Goal: Task Accomplishment & Management: Use online tool/utility

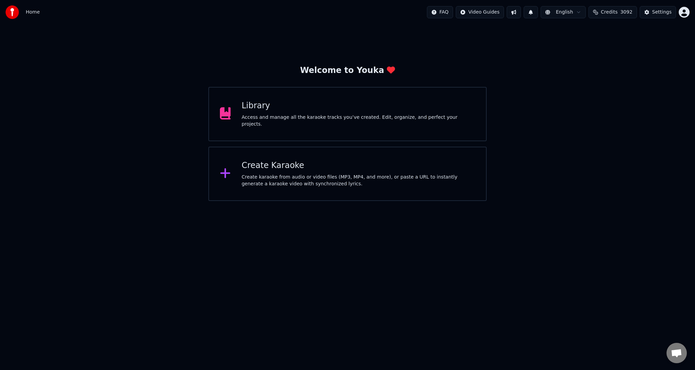
click at [259, 182] on div "Create karaoke from audio or video files (MP3, MP4, and more), or paste a URL t…" at bounding box center [358, 181] width 233 height 14
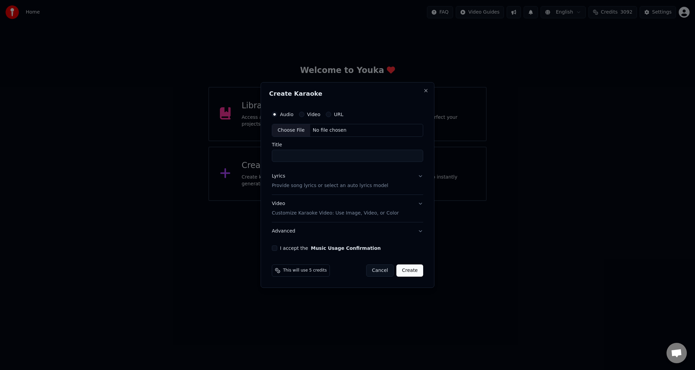
click at [312, 130] on div "No file chosen" at bounding box center [329, 130] width 39 height 7
type input "**********"
click at [299, 186] on p "Provide song lyrics or select an auto lyrics model" at bounding box center [328, 185] width 116 height 7
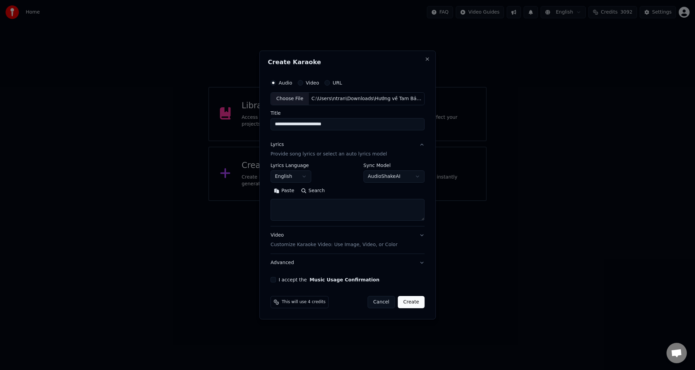
click at [308, 175] on button "English" at bounding box center [290, 176] width 41 height 12
select select "**"
click at [333, 211] on textarea at bounding box center [347, 210] width 154 height 22
paste textarea "**********"
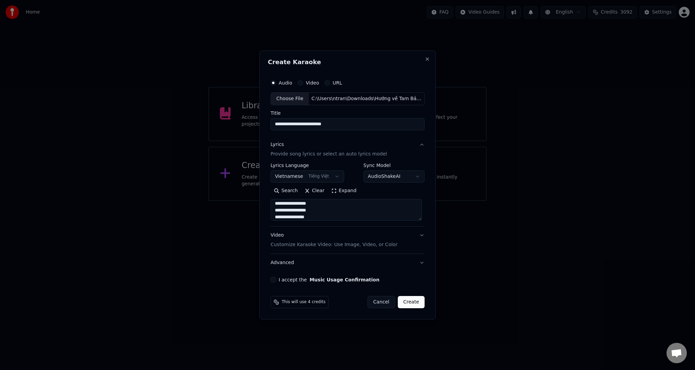
scroll to position [68, 0]
click at [320, 215] on textarea at bounding box center [345, 210] width 151 height 22
click at [325, 215] on textarea at bounding box center [345, 210] width 151 height 22
click at [299, 202] on textarea at bounding box center [345, 210] width 151 height 22
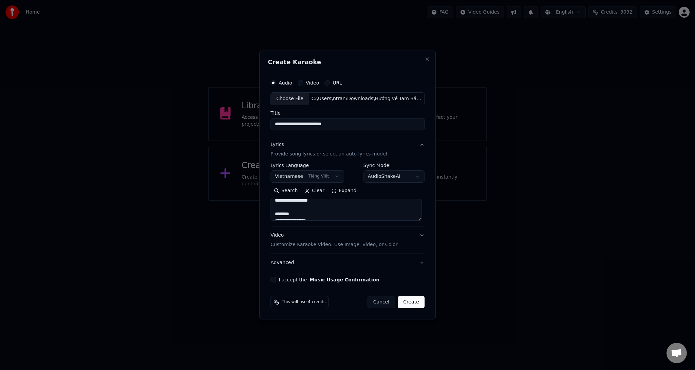
scroll to position [226, 0]
click at [324, 203] on textarea at bounding box center [345, 210] width 151 height 22
click at [306, 211] on textarea at bounding box center [345, 210] width 151 height 22
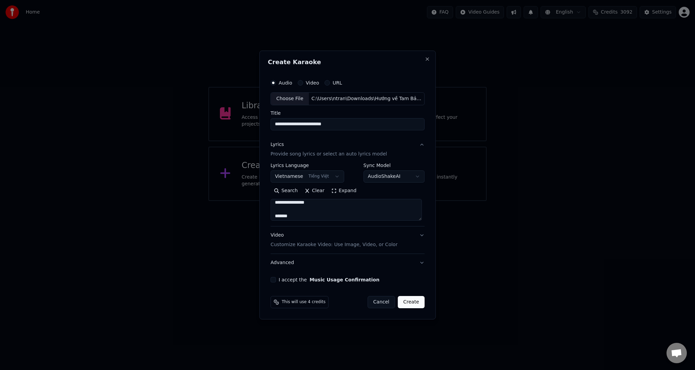
click at [314, 214] on textarea at bounding box center [345, 210] width 151 height 22
type textarea "**********"
click at [324, 244] on p "Customize Karaoke Video: Use Image, Video, or Color" at bounding box center [333, 244] width 127 height 7
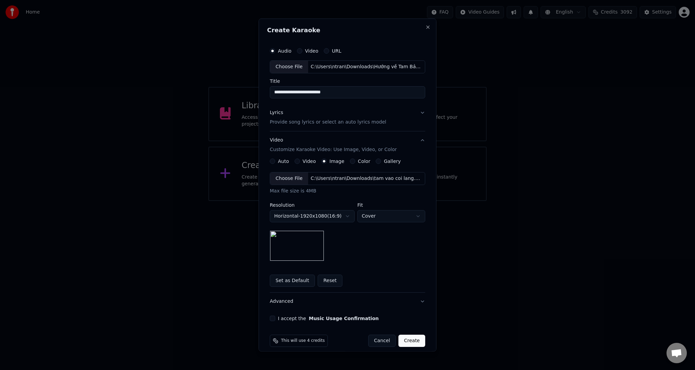
click at [315, 178] on div "C:\Users\ntran\Downloads\tam vao coi lang.jpeg" at bounding box center [365, 178] width 115 height 7
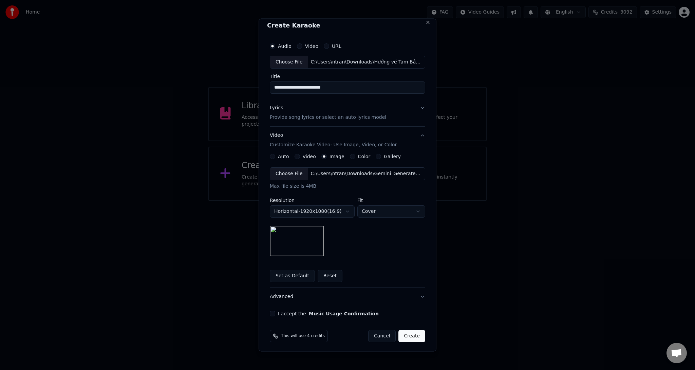
scroll to position [6, 0]
click at [293, 275] on button "Set as Default" at bounding box center [292, 274] width 45 height 12
click at [270, 311] on button "I accept the Music Usage Confirmation" at bounding box center [272, 311] width 5 height 5
click at [412, 334] on button "Create" at bounding box center [411, 334] width 27 height 12
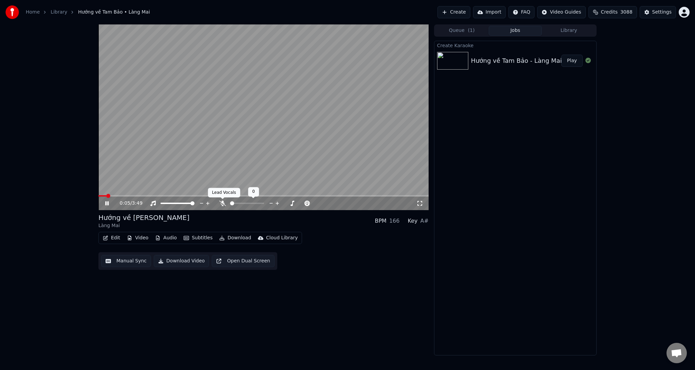
click at [219, 206] on icon at bounding box center [222, 202] width 7 height 5
click at [244, 196] on span at bounding box center [263, 195] width 330 height 1
click at [280, 195] on span at bounding box center [263, 195] width 330 height 1
click at [326, 195] on span at bounding box center [263, 195] width 330 height 1
click at [364, 195] on video at bounding box center [263, 117] width 330 height 186
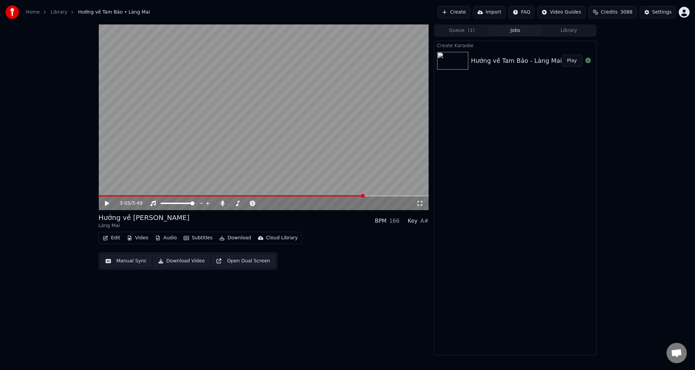
click at [364, 195] on span at bounding box center [263, 195] width 330 height 1
click at [377, 196] on span at bounding box center [263, 195] width 330 height 1
click at [395, 196] on span at bounding box center [263, 195] width 330 height 1
click at [204, 163] on video at bounding box center [263, 117] width 330 height 186
click at [230, 239] on button "Download" at bounding box center [234, 237] width 37 height 9
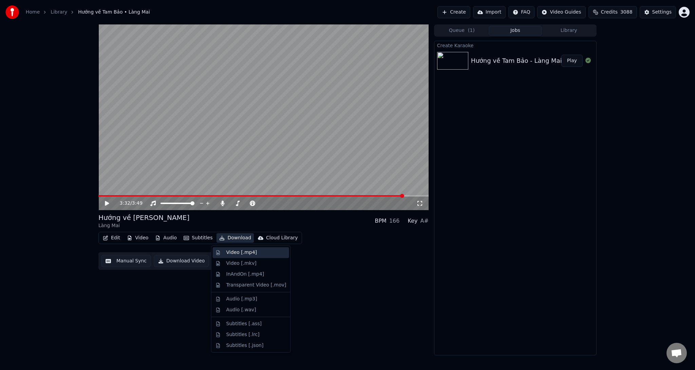
click at [227, 252] on div "Video [.mp4]" at bounding box center [241, 252] width 31 height 7
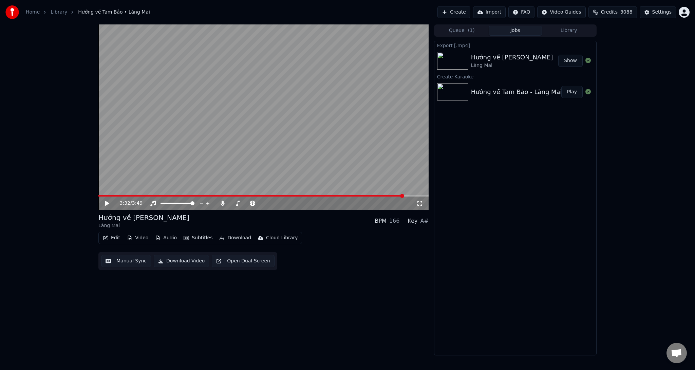
click at [464, 12] on button "Create" at bounding box center [453, 12] width 33 height 12
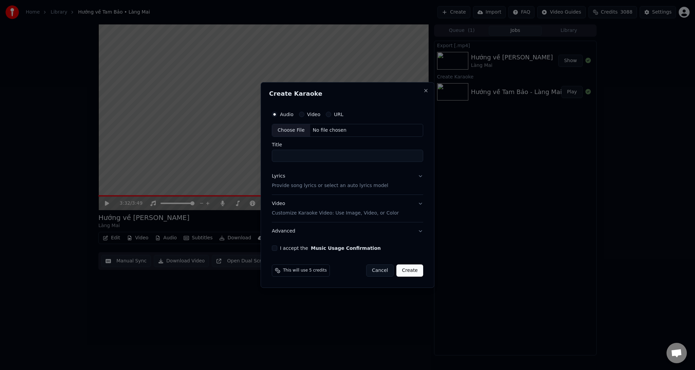
click at [289, 133] on div "Choose File" at bounding box center [291, 130] width 38 height 12
type input "**********"
click at [298, 184] on p "Provide song lyrics or select an auto lyrics model" at bounding box center [328, 185] width 116 height 7
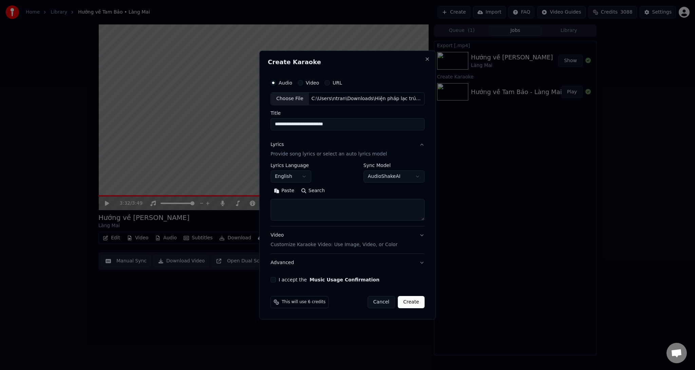
click at [299, 175] on body "**********" at bounding box center [347, 185] width 695 height 370
select select "**"
click at [314, 207] on textarea at bounding box center [347, 210] width 154 height 22
paste textarea "**********"
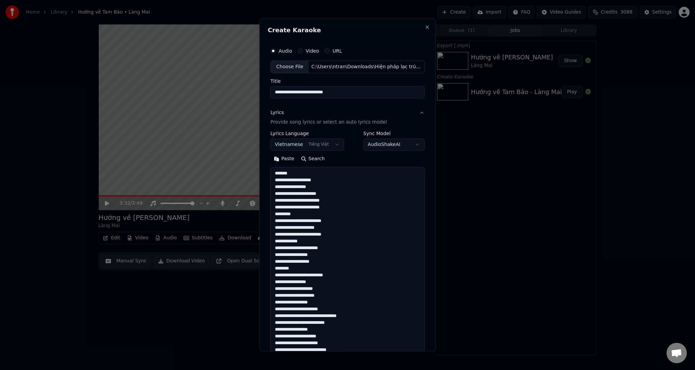
scroll to position [381, 0]
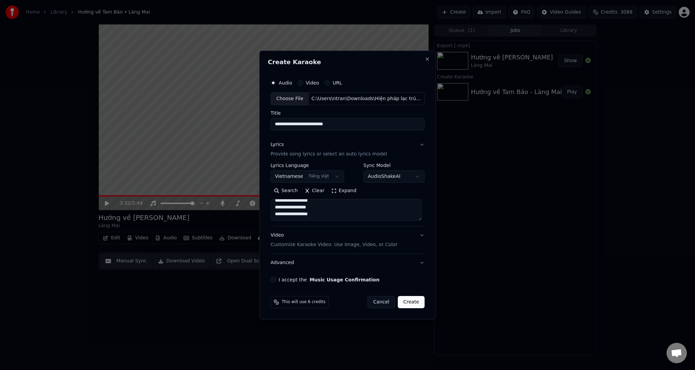
click at [319, 209] on textarea at bounding box center [345, 210] width 151 height 22
drag, startPoint x: 301, startPoint y: 203, endPoint x: 263, endPoint y: 200, distance: 37.8
click at [263, 200] on div "**********" at bounding box center [347, 185] width 176 height 269
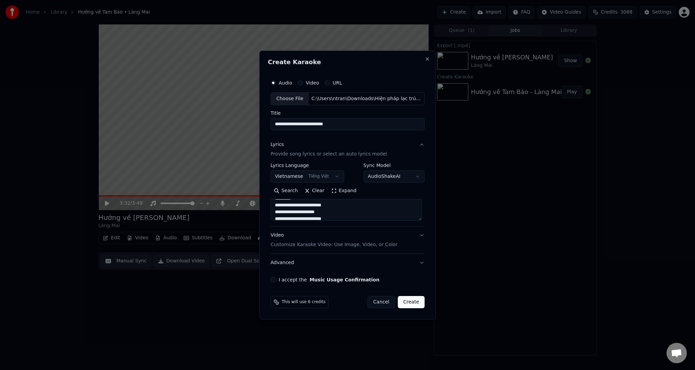
click at [307, 201] on textarea at bounding box center [345, 210] width 151 height 22
click at [298, 204] on textarea at bounding box center [345, 210] width 151 height 22
click at [303, 211] on textarea at bounding box center [345, 210] width 151 height 22
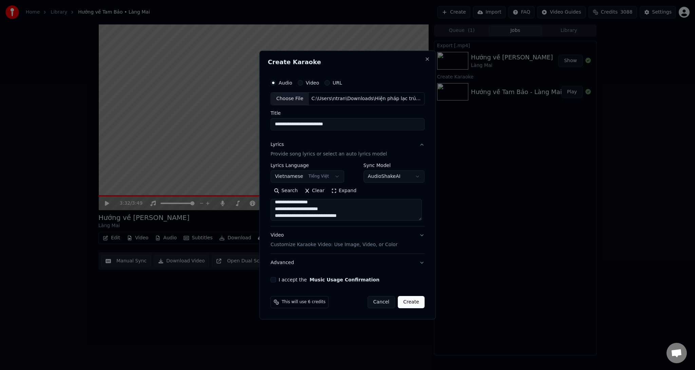
scroll to position [281, 0]
click at [303, 214] on textarea at bounding box center [345, 210] width 151 height 22
click at [294, 209] on textarea at bounding box center [345, 210] width 151 height 22
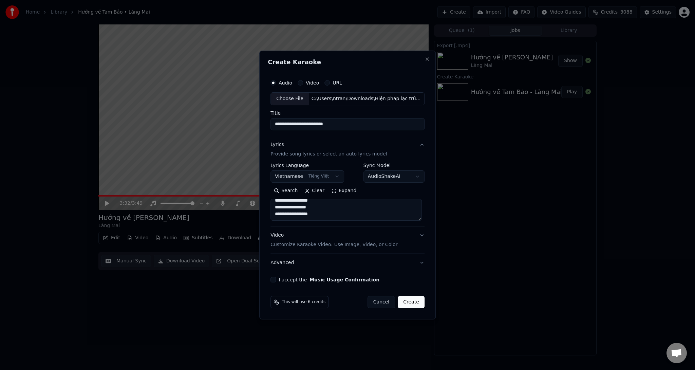
click at [371, 213] on textarea at bounding box center [345, 210] width 151 height 22
type textarea "**********"
click at [333, 245] on p "Customize Karaoke Video: Use Image, Video, or Color" at bounding box center [333, 244] width 127 height 7
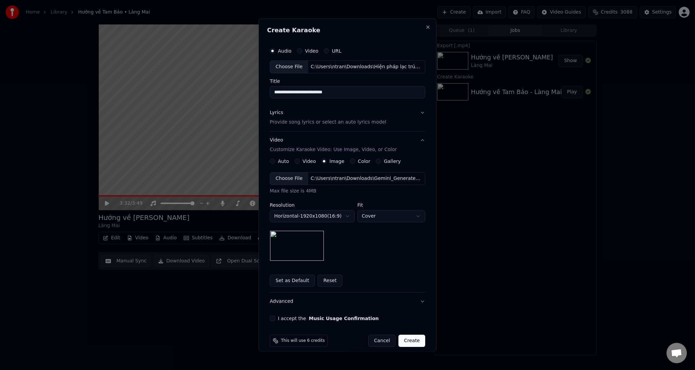
click at [312, 178] on div "C:\Users\ntran\Downloads\Gemini_Generated_Image_7rq75c7rq75c7rq7 copy.jpg" at bounding box center [365, 178] width 115 height 7
click at [272, 316] on div "I accept the Music Usage Confirmation" at bounding box center [347, 317] width 155 height 5
click at [271, 317] on button "I accept the Music Usage Confirmation" at bounding box center [272, 317] width 5 height 5
click at [411, 341] on button "Create" at bounding box center [411, 340] width 27 height 12
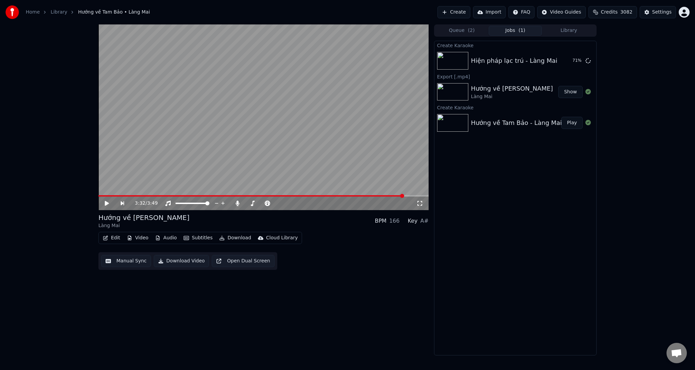
click at [465, 13] on button "Create" at bounding box center [453, 12] width 33 height 12
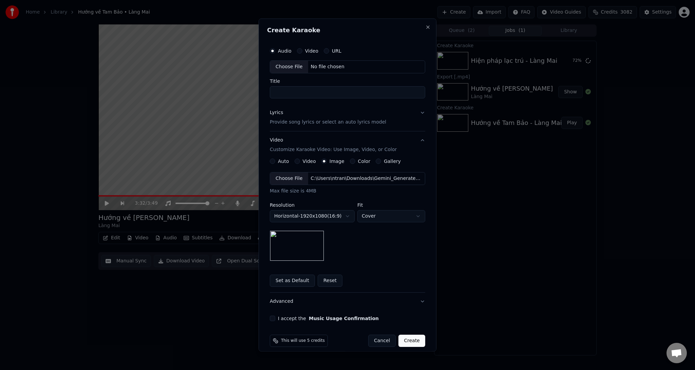
click at [290, 66] on div "Choose File" at bounding box center [289, 67] width 38 height 12
type input "**********"
click at [311, 122] on p "Provide song lyrics or select an auto lyrics model" at bounding box center [328, 121] width 116 height 7
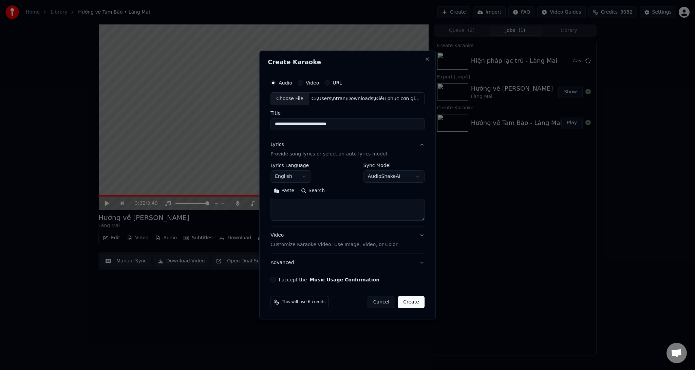
click at [302, 211] on textarea at bounding box center [347, 210] width 154 height 22
paste textarea "**********"
drag, startPoint x: 311, startPoint y: 207, endPoint x: 269, endPoint y: 206, distance: 42.1
click at [269, 206] on div "**********" at bounding box center [347, 179] width 159 height 212
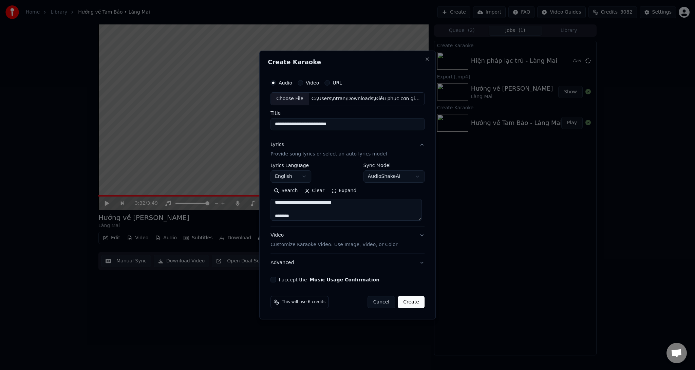
scroll to position [68, 0]
drag, startPoint x: 301, startPoint y: 212, endPoint x: 273, endPoint y: 210, distance: 28.2
click at [273, 210] on textarea at bounding box center [345, 210] width 151 height 22
drag, startPoint x: 312, startPoint y: 211, endPoint x: 279, endPoint y: 208, distance: 33.0
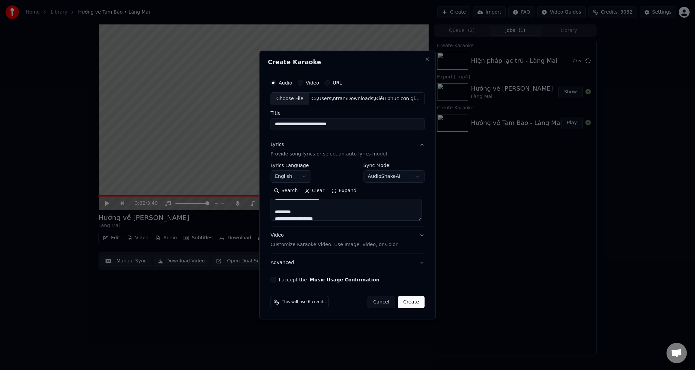
click at [279, 208] on textarea at bounding box center [345, 210] width 151 height 22
click at [308, 209] on textarea at bounding box center [345, 210] width 151 height 22
drag, startPoint x: 304, startPoint y: 211, endPoint x: 273, endPoint y: 212, distance: 30.9
click at [273, 212] on textarea at bounding box center [345, 210] width 151 height 22
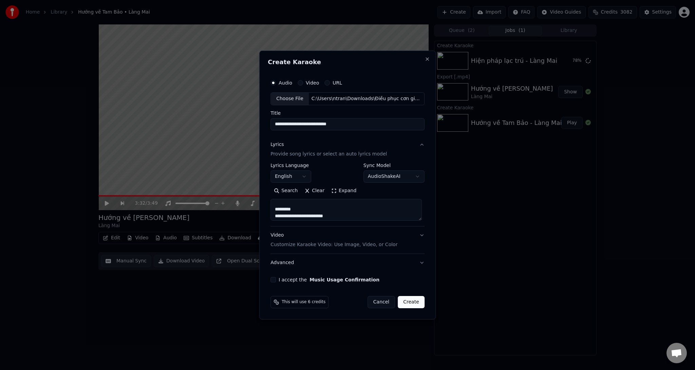
drag, startPoint x: 312, startPoint y: 204, endPoint x: 301, endPoint y: 202, distance: 11.3
click at [300, 214] on textarea at bounding box center [345, 210] width 151 height 22
click at [301, 209] on textarea at bounding box center [345, 210] width 151 height 22
drag, startPoint x: 304, startPoint y: 208, endPoint x: 274, endPoint y: 207, distance: 30.2
click at [274, 207] on textarea at bounding box center [345, 210] width 151 height 22
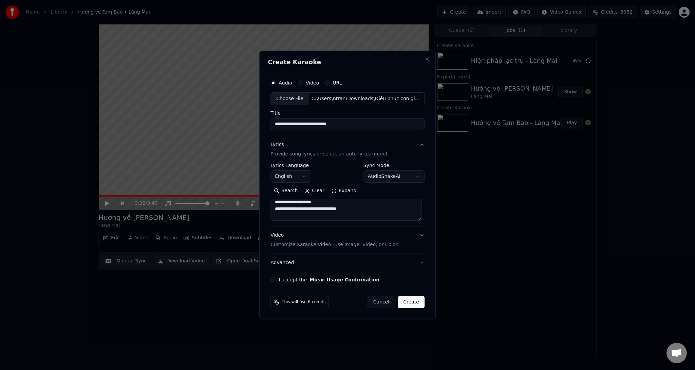
scroll to position [254, 0]
drag, startPoint x: 308, startPoint y: 208, endPoint x: 274, endPoint y: 208, distance: 33.6
click at [274, 208] on textarea at bounding box center [345, 210] width 151 height 22
drag, startPoint x: 299, startPoint y: 210, endPoint x: 275, endPoint y: 208, distance: 23.2
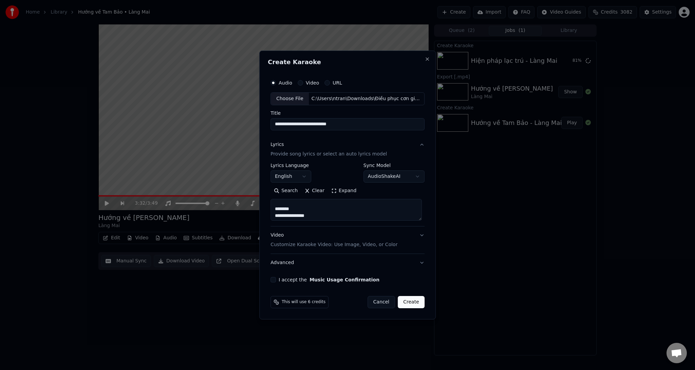
click at [275, 208] on textarea at bounding box center [345, 210] width 151 height 22
drag, startPoint x: 309, startPoint y: 214, endPoint x: 276, endPoint y: 214, distance: 32.6
click at [276, 214] on textarea at bounding box center [345, 210] width 151 height 22
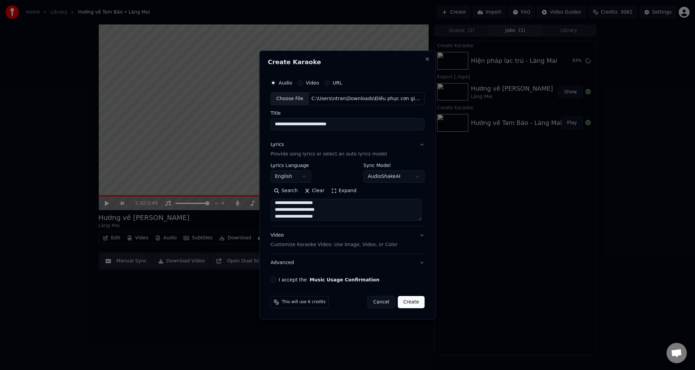
drag, startPoint x: 293, startPoint y: 216, endPoint x: 284, endPoint y: 206, distance: 13.7
click at [284, 206] on textarea at bounding box center [345, 210] width 151 height 22
click at [306, 207] on textarea at bounding box center [345, 210] width 151 height 22
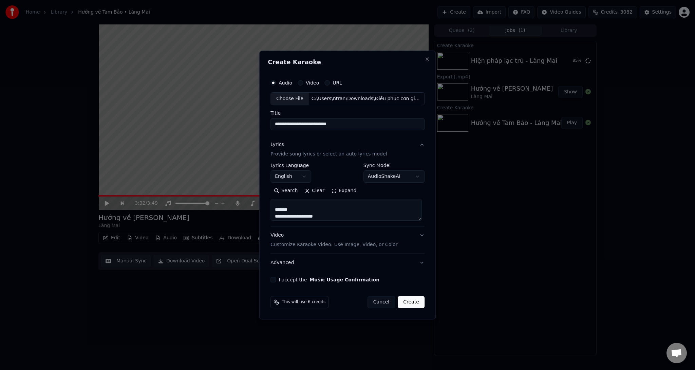
drag, startPoint x: 297, startPoint y: 208, endPoint x: 273, endPoint y: 209, distance: 24.8
click at [273, 209] on textarea at bounding box center [345, 210] width 151 height 22
type textarea "**********"
click at [332, 245] on p "Customize Karaoke Video: Use Image, Video, or Color" at bounding box center [333, 244] width 127 height 7
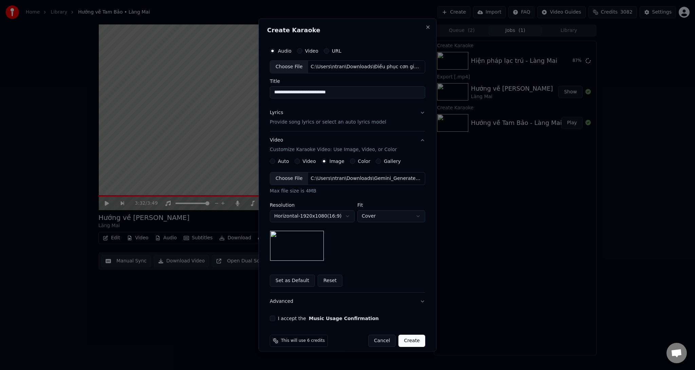
click at [316, 177] on div "C:\Users\ntran\Downloads\Gemini_Generated_Image_7rq75c7rq75c7rq7 copy.jpg" at bounding box center [365, 178] width 115 height 7
click at [269, 313] on div "**********" at bounding box center [347, 182] width 161 height 282
click at [270, 318] on button "I accept the Music Usage Confirmation" at bounding box center [272, 317] width 5 height 5
click at [409, 338] on button "Create" at bounding box center [411, 340] width 27 height 12
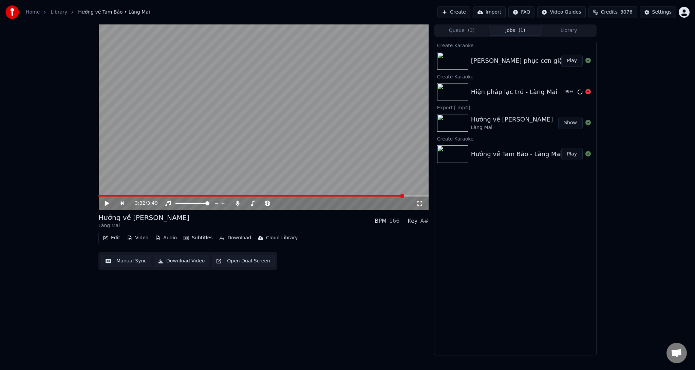
click at [461, 91] on img at bounding box center [452, 92] width 31 height 18
click at [456, 94] on img at bounding box center [452, 92] width 31 height 18
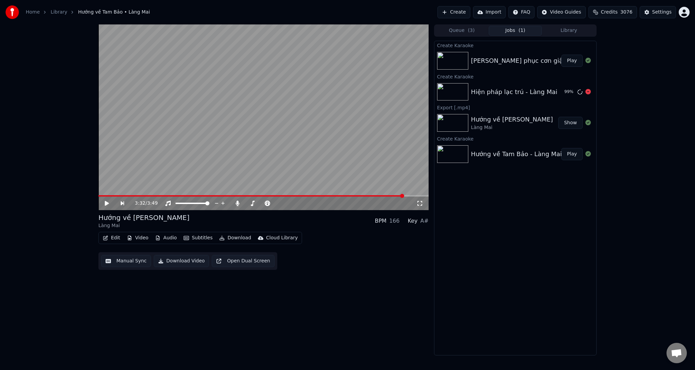
click at [456, 94] on img at bounding box center [452, 92] width 31 height 18
click at [456, 57] on img at bounding box center [452, 61] width 31 height 18
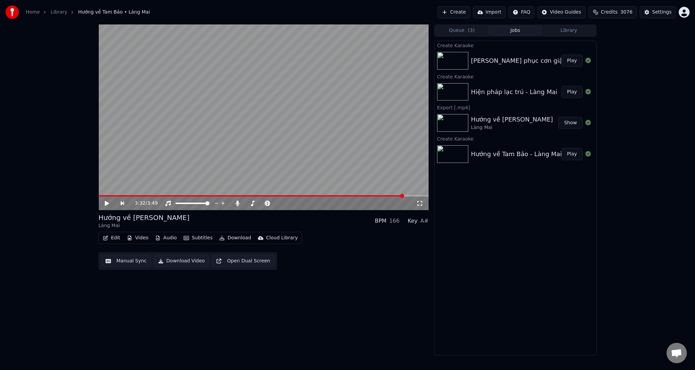
click at [571, 61] on button "Play" at bounding box center [571, 61] width 21 height 12
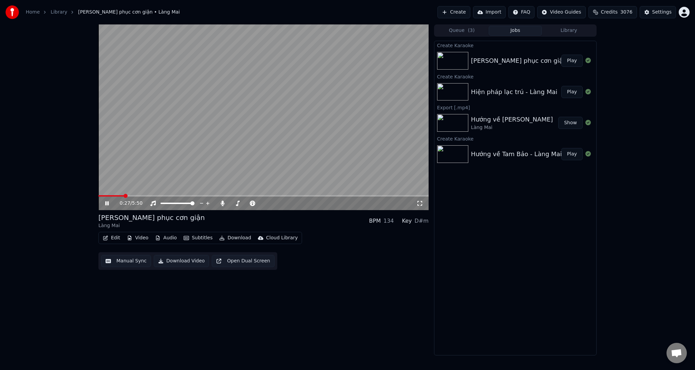
click at [123, 196] on span at bounding box center [263, 195] width 330 height 1
click at [159, 195] on span at bounding box center [263, 195] width 330 height 1
click at [209, 195] on span at bounding box center [263, 195] width 330 height 1
click at [243, 196] on span at bounding box center [263, 195] width 330 height 1
click at [282, 195] on span at bounding box center [263, 195] width 330 height 1
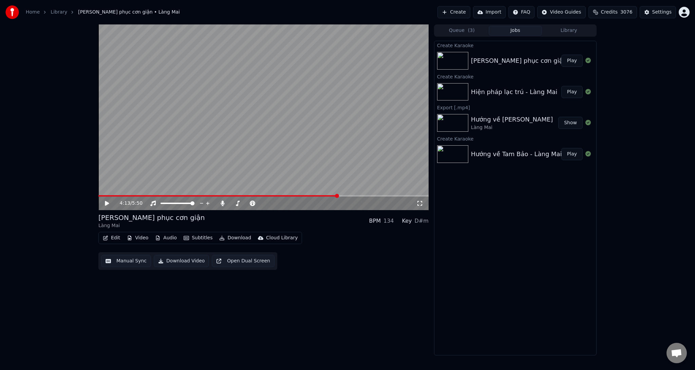
click at [457, 95] on img at bounding box center [452, 92] width 31 height 18
click at [571, 91] on button "Play" at bounding box center [571, 92] width 21 height 12
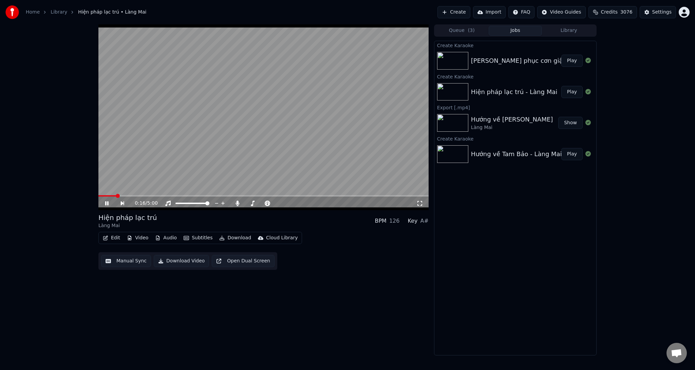
click at [116, 195] on span at bounding box center [263, 195] width 330 height 1
click at [232, 195] on span at bounding box center [263, 195] width 330 height 1
click at [278, 196] on span at bounding box center [263, 195] width 330 height 1
click at [356, 196] on span at bounding box center [263, 195] width 330 height 1
click at [382, 195] on span at bounding box center [263, 195] width 330 height 1
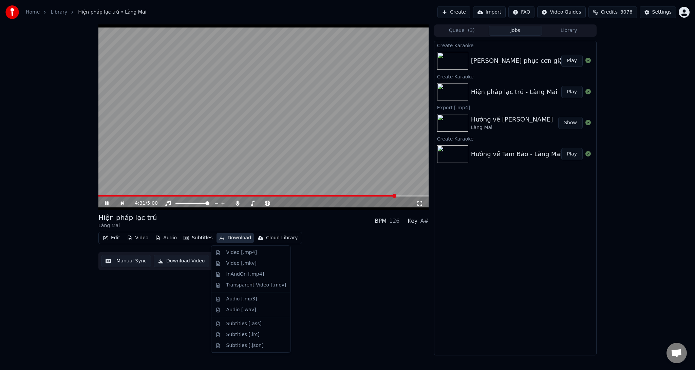
click at [231, 237] on button "Download" at bounding box center [234, 237] width 37 height 9
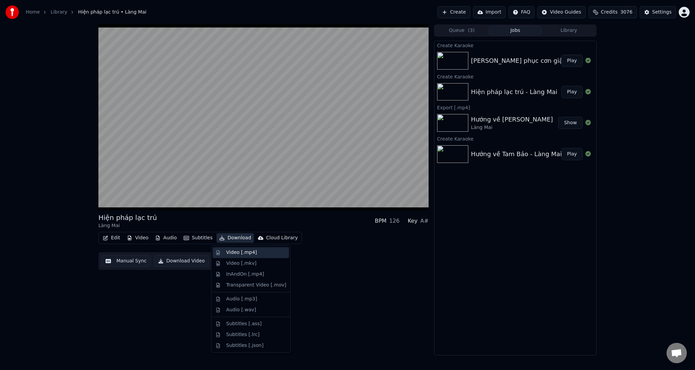
click at [232, 253] on div "Video [.mp4]" at bounding box center [241, 252] width 31 height 7
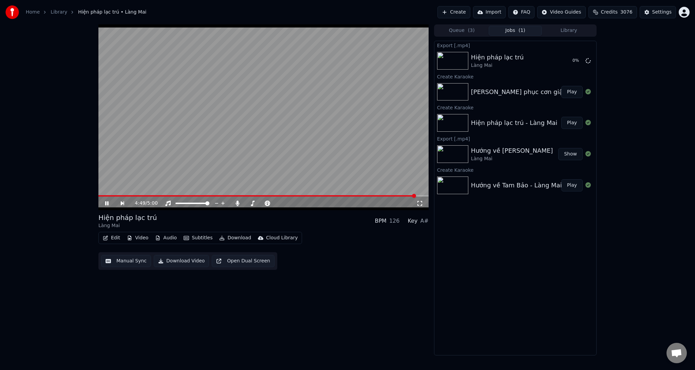
click at [105, 203] on icon at bounding box center [106, 203] width 3 height 4
click at [468, 12] on button "Create" at bounding box center [453, 12] width 33 height 12
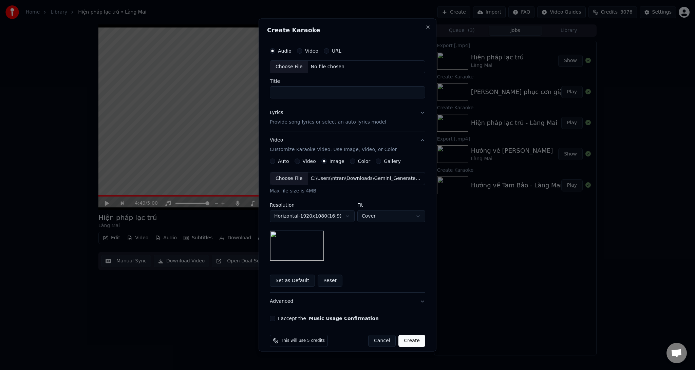
click at [292, 65] on div "Choose File" at bounding box center [289, 67] width 38 height 12
type input "**********"
click at [324, 122] on p "Provide song lyrics or select an auto lyrics model" at bounding box center [328, 121] width 116 height 7
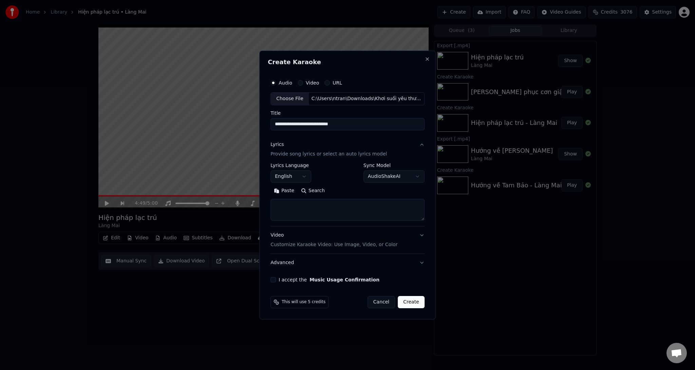
click at [287, 177] on body "**********" at bounding box center [347, 185] width 695 height 370
select select "**"
click at [320, 199] on textarea at bounding box center [347, 210] width 154 height 22
paste textarea "**********"
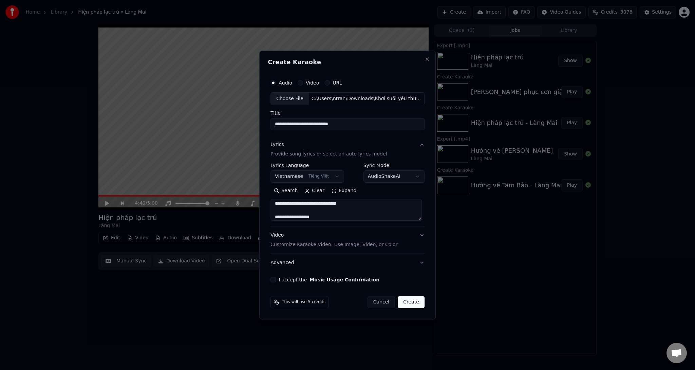
scroll to position [54, 0]
drag, startPoint x: 333, startPoint y: 211, endPoint x: 278, endPoint y: 213, distance: 55.7
click at [278, 213] on textarea at bounding box center [345, 210] width 151 height 22
click at [349, 213] on textarea at bounding box center [345, 210] width 151 height 22
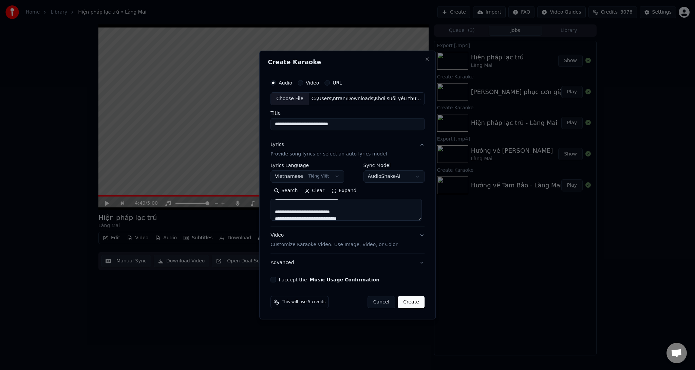
drag, startPoint x: 343, startPoint y: 211, endPoint x: 277, endPoint y: 210, distance: 66.2
click at [277, 210] on textarea at bounding box center [345, 210] width 151 height 22
drag, startPoint x: 308, startPoint y: 205, endPoint x: 285, endPoint y: 207, distance: 23.5
click at [285, 207] on textarea at bounding box center [345, 210] width 151 height 22
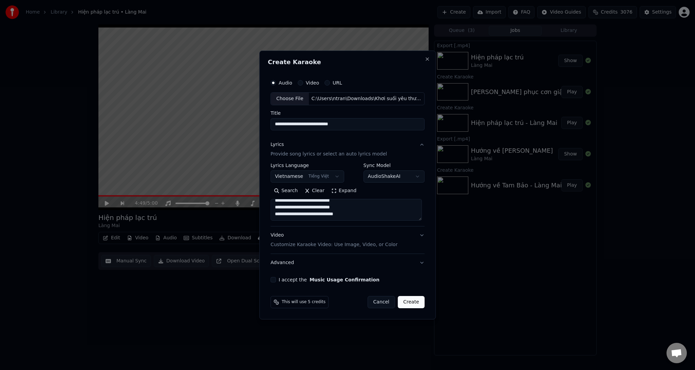
scroll to position [239, 0]
click at [318, 216] on textarea at bounding box center [345, 210] width 151 height 22
drag, startPoint x: 311, startPoint y: 210, endPoint x: 277, endPoint y: 211, distance: 34.0
click at [277, 211] on textarea at bounding box center [345, 210] width 151 height 22
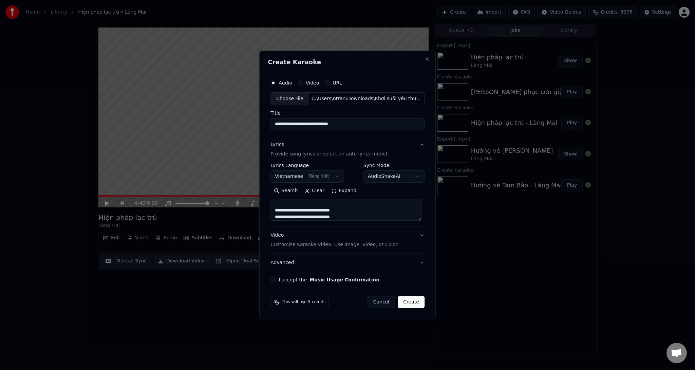
scroll to position [269, 0]
type textarea "**********"
click at [274, 279] on button "I accept the Music Usage Confirmation" at bounding box center [272, 279] width 5 height 5
click at [293, 245] on p "Customize Karaoke Video: Use Image, Video, or Color" at bounding box center [333, 244] width 127 height 7
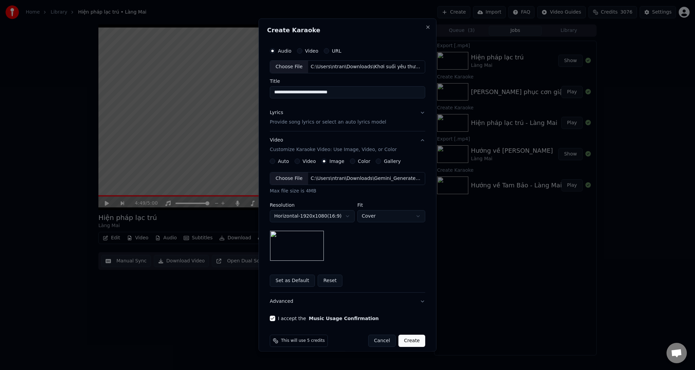
click at [333, 178] on div "C:\Users\ntran\Downloads\Gemini_Generated_Image_7rq75c7rq75c7rq7 copy.jpg" at bounding box center [365, 178] width 115 height 7
click at [412, 336] on button "Create" at bounding box center [411, 340] width 27 height 12
